Goal: Check status: Check status

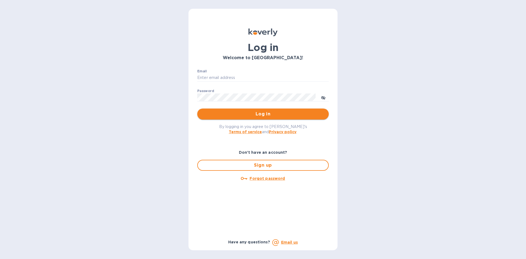
type input "[PERSON_NAME][EMAIL_ADDRESS][DOMAIN_NAME]"
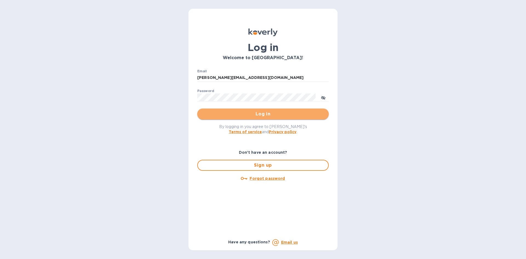
click at [258, 116] on span "Log in" at bounding box center [263, 114] width 123 height 7
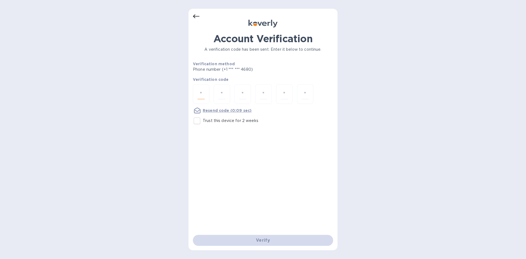
click at [203, 94] on input "number" at bounding box center [200, 94] width 7 height 10
type input "3"
type input "2"
type input "3"
type input "6"
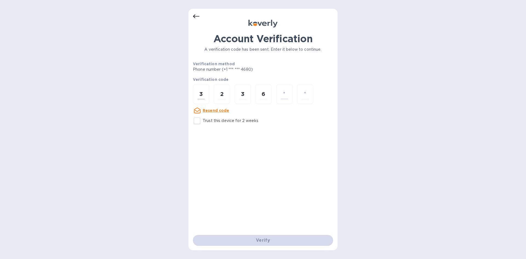
type input "3"
type input "0"
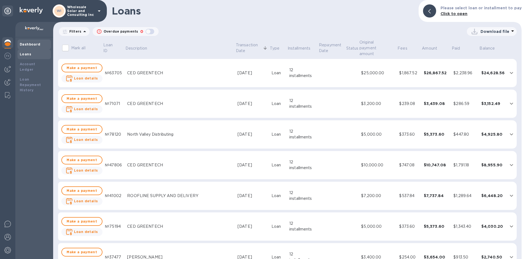
click at [31, 44] on b "Dashboard" at bounding box center [30, 44] width 21 height 4
